Goal: Navigation & Orientation: Find specific page/section

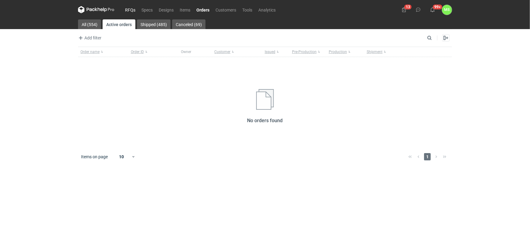
click at [128, 8] on link "RFQs" at bounding box center [130, 9] width 16 height 7
